Goal: Task Accomplishment & Management: Manage account settings

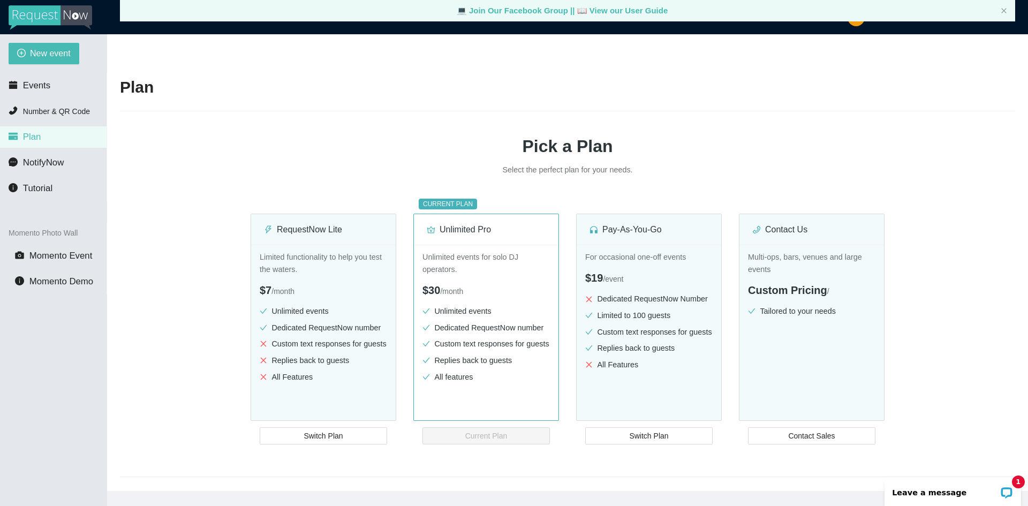
scroll to position [694, 0]
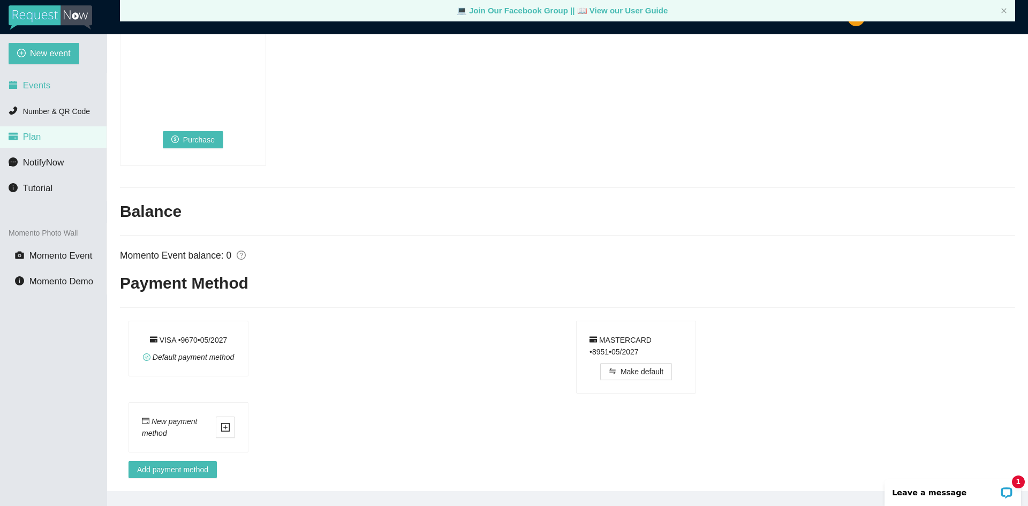
click at [32, 86] on span "Events" at bounding box center [36, 85] width 27 height 10
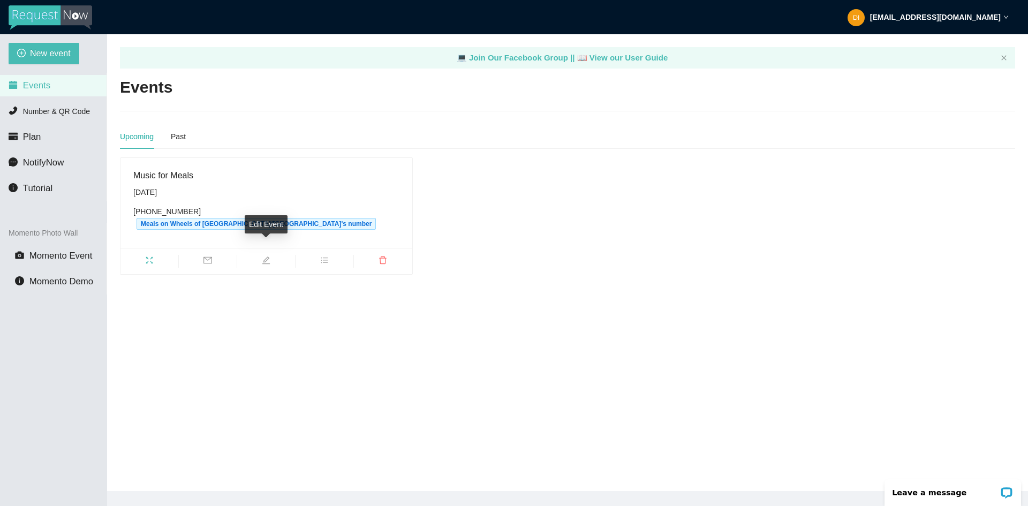
click at [260, 256] on span "edit" at bounding box center [266, 262] width 58 height 12
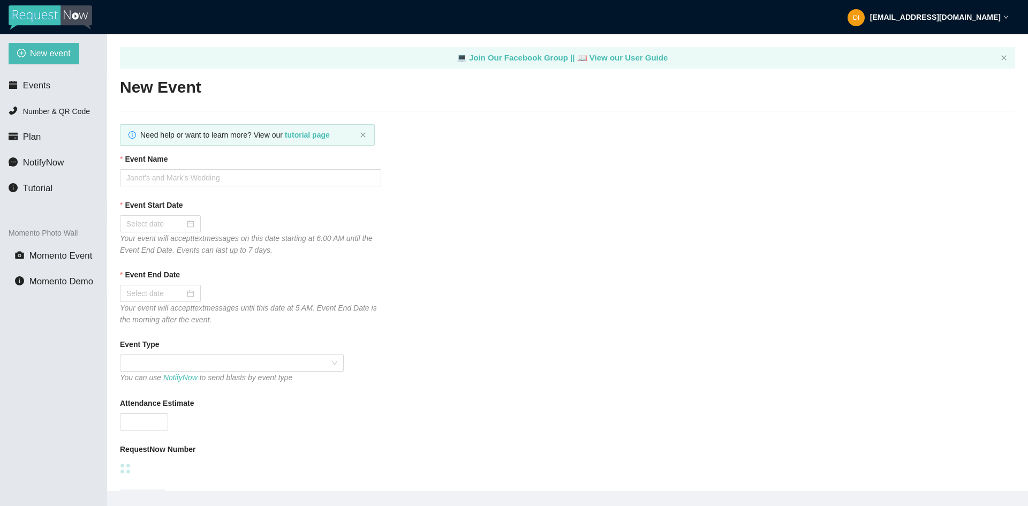
type textarea "Thank you for helping us make Music for Meals!"
type input "Music for Meals"
type input "[DATE]"
type input "300"
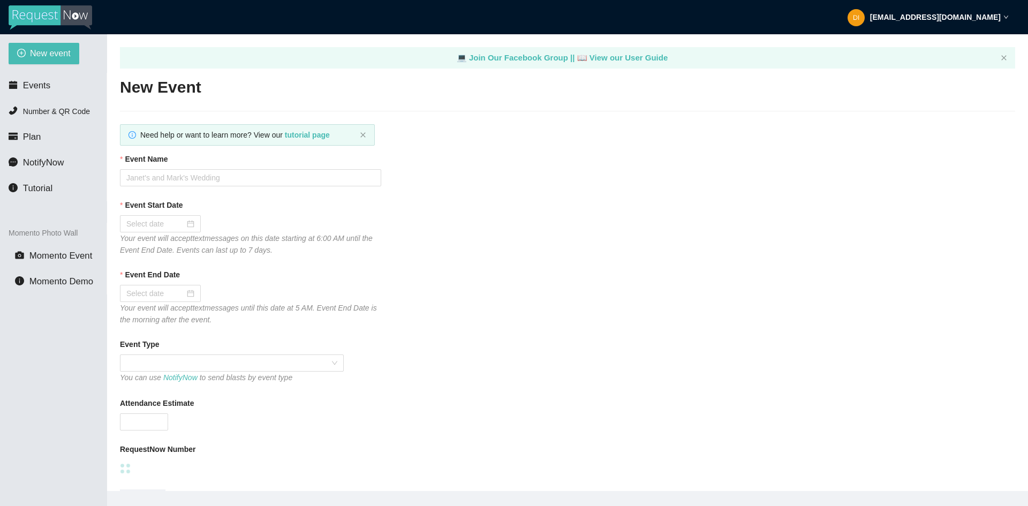
type textarea "Thank you for your request! We can't wait to see you on the dance floor!"
type textarea "Thank you for helping us make Music for Meals!"
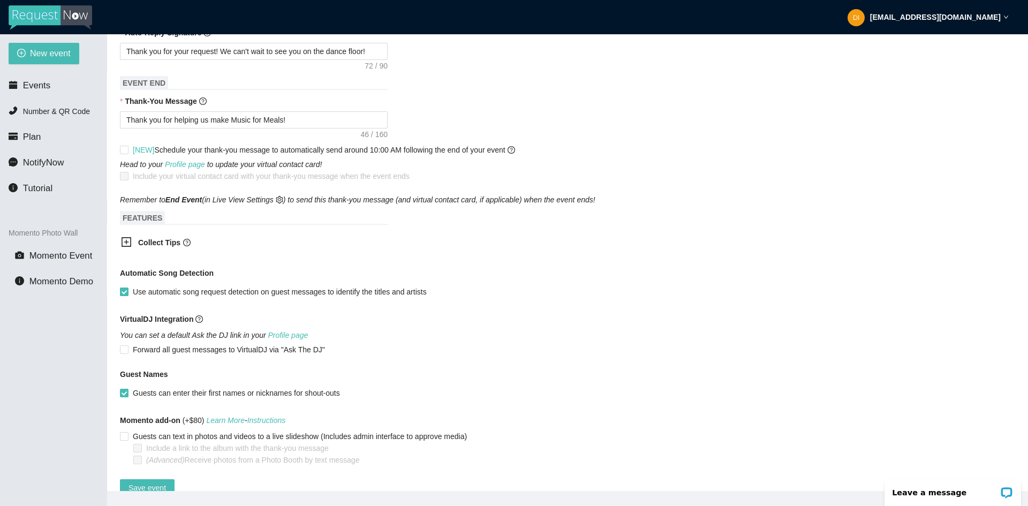
scroll to position [508, 0]
